Goal: Information Seeking & Learning: Find specific fact

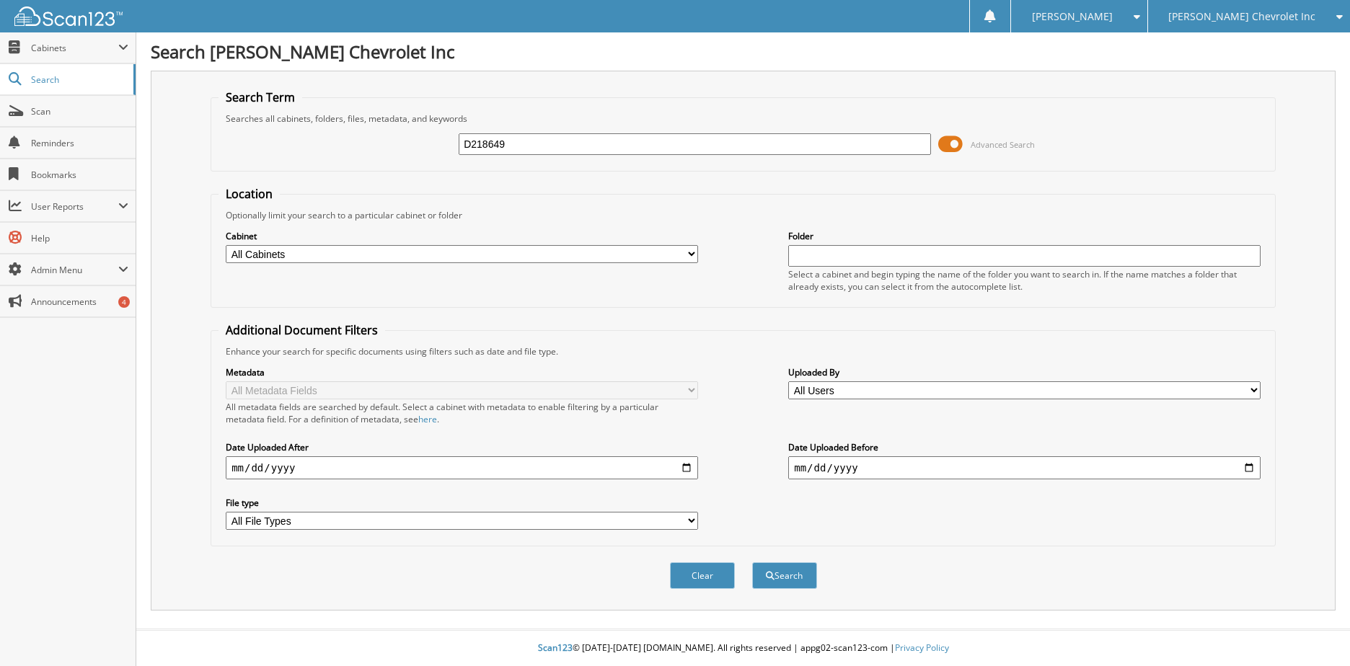
type input "D218649"
click at [752, 563] on button "Search" at bounding box center [784, 576] width 65 height 27
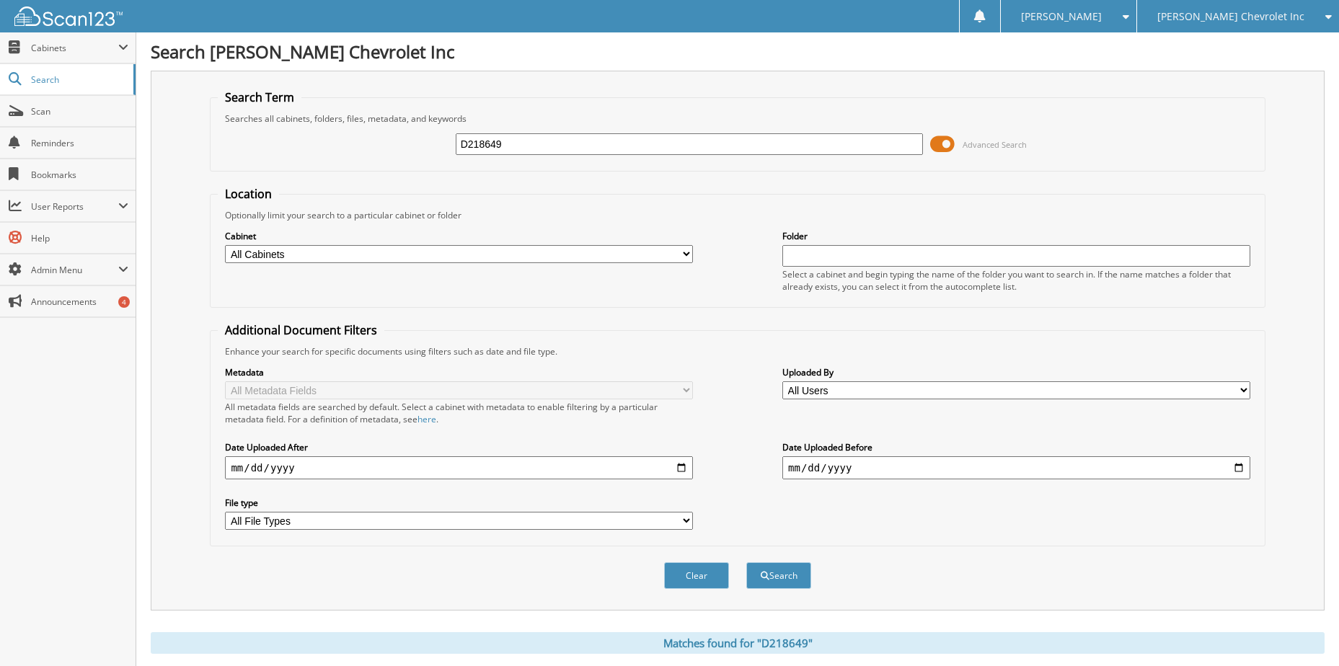
click at [470, 140] on input "D218649" at bounding box center [690, 144] width 468 height 22
type input "218649"
click at [746, 563] on button "Search" at bounding box center [778, 576] width 65 height 27
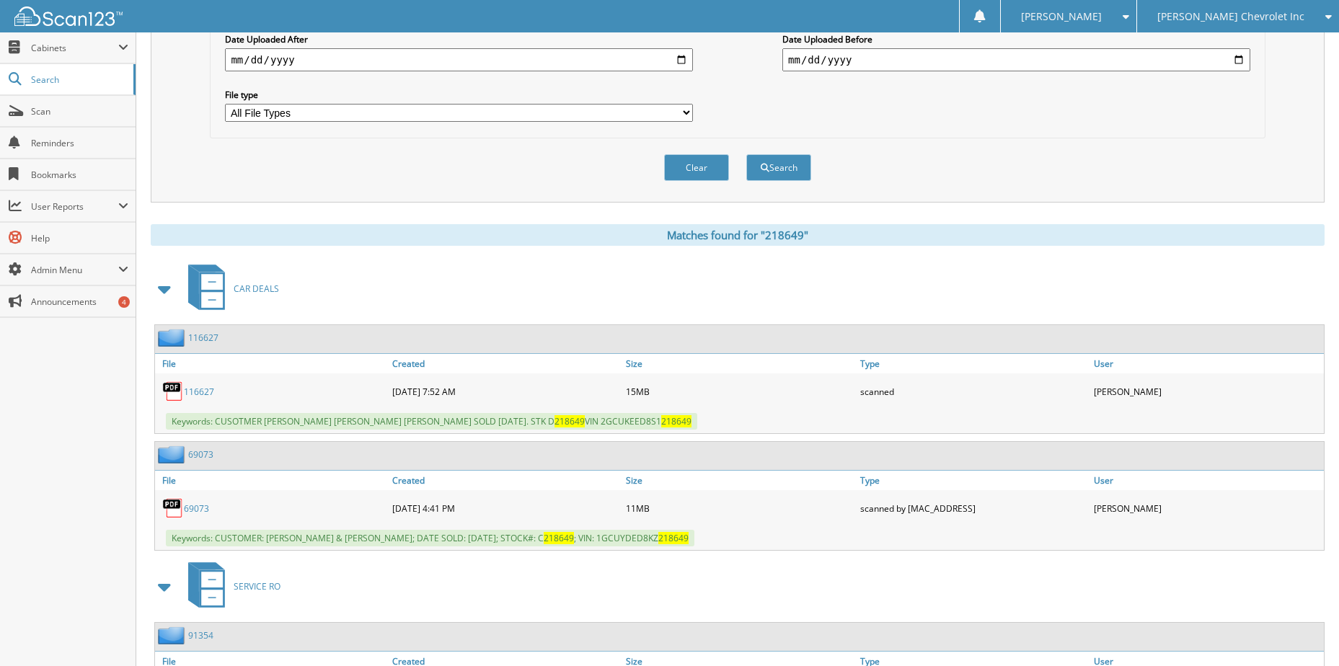
scroll to position [433, 0]
